Goal: Entertainment & Leisure: Consume media (video, audio)

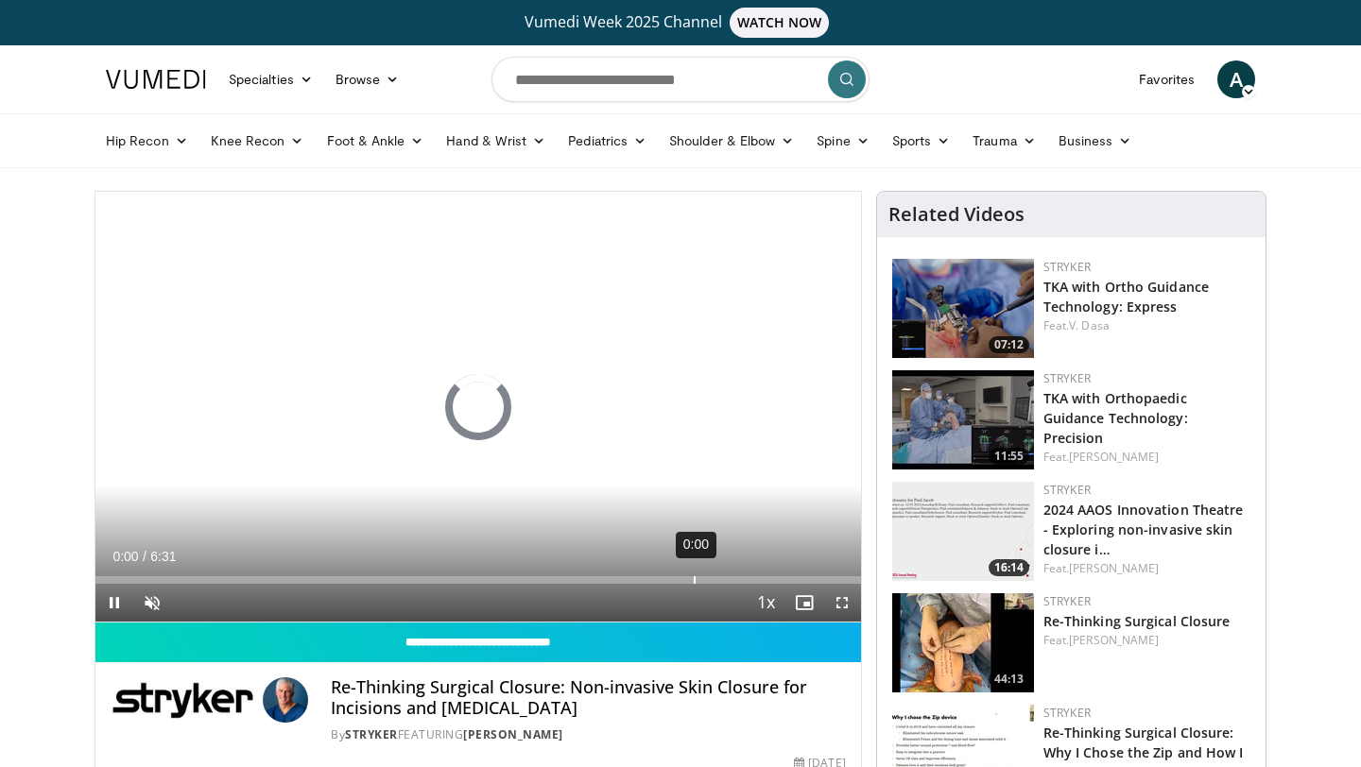
click at [694, 577] on div "0:00" at bounding box center [695, 580] width 2 height 8
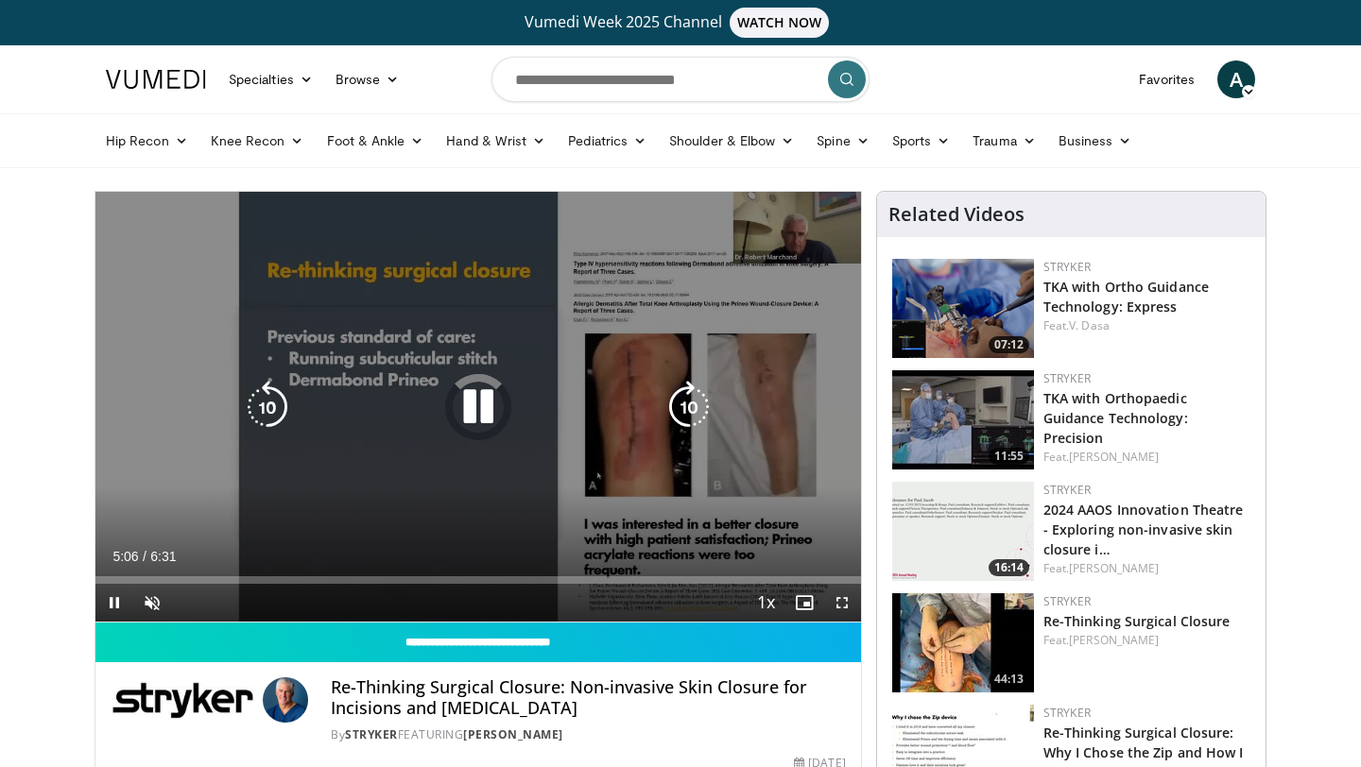
click at [506, 411] on div "Video Player" at bounding box center [478, 407] width 459 height 38
click at [485, 392] on icon "Video Player" at bounding box center [478, 406] width 53 height 53
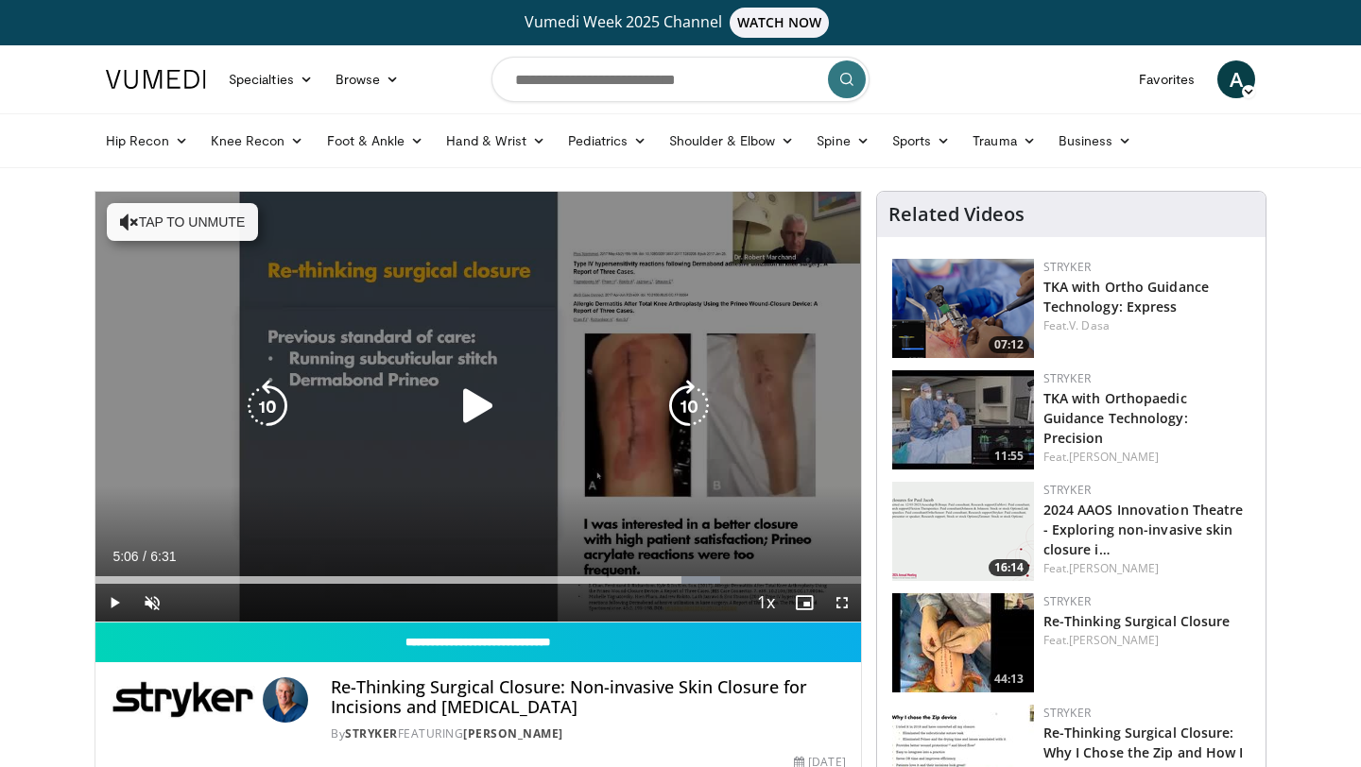
click at [485, 392] on icon "Video Player" at bounding box center [478, 406] width 53 height 53
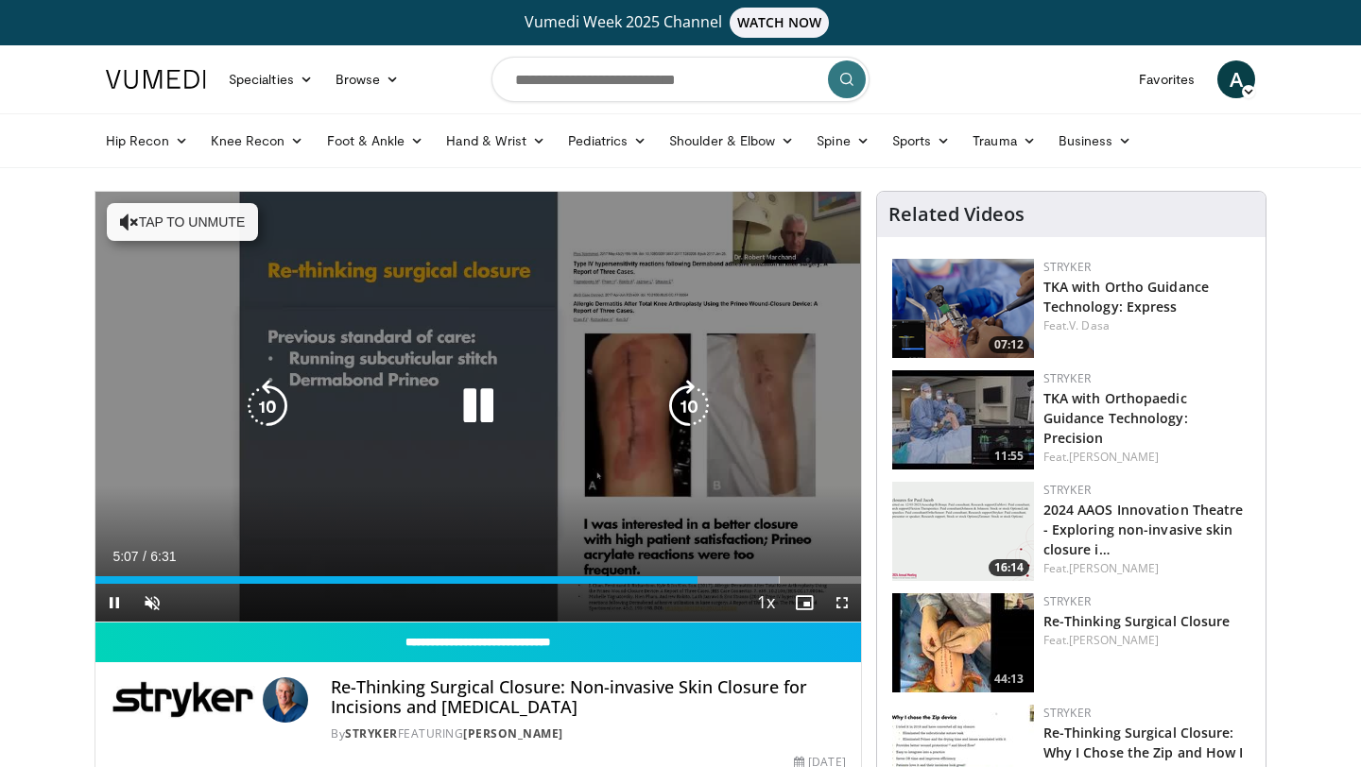
click at [471, 406] on icon "Video Player" at bounding box center [478, 406] width 53 height 53
